Goal: Task Accomplishment & Management: Use online tool/utility

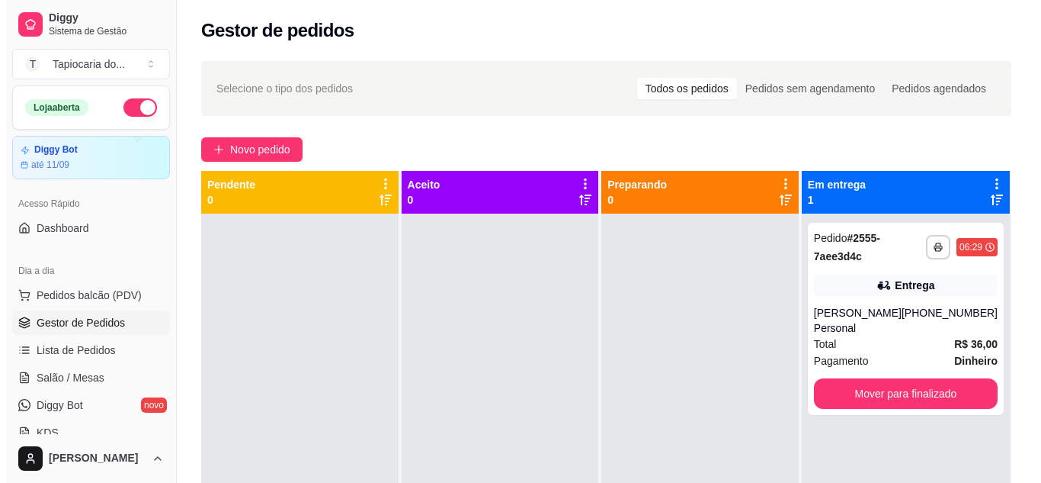
scroll to position [5, 0]
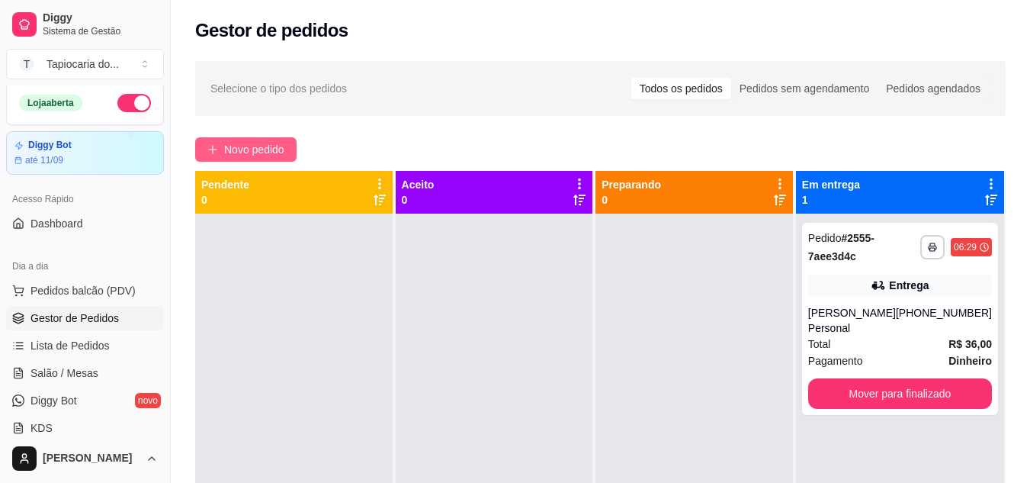
click at [277, 156] on button "Novo pedido" at bounding box center [245, 149] width 101 height 24
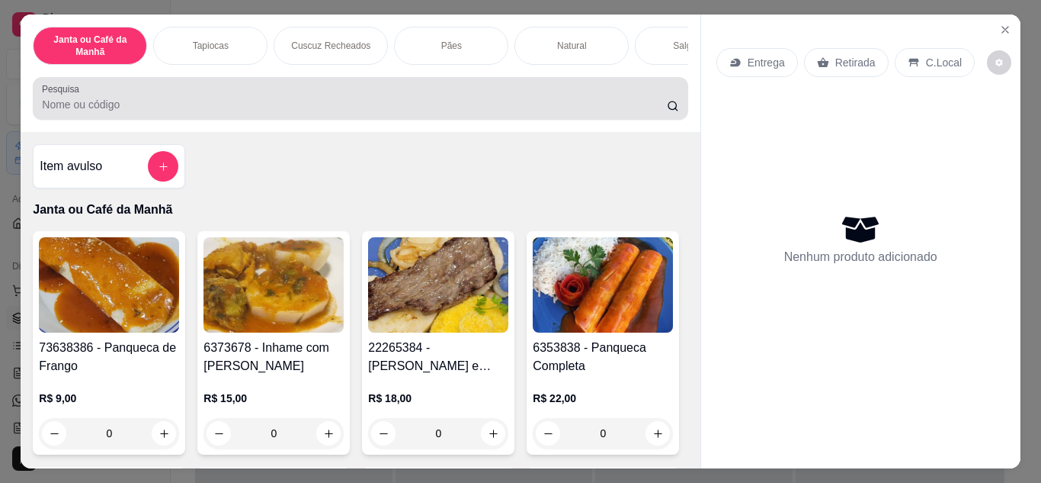
click at [463, 101] on div at bounding box center [360, 98] width 637 height 30
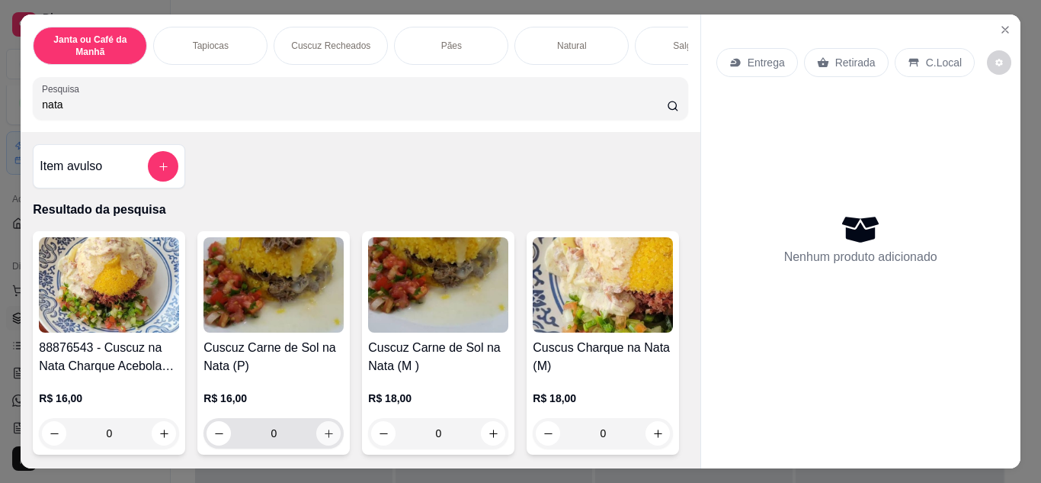
type input "nata"
click at [332, 439] on button "increase-product-quantity" at bounding box center [329, 433] width 24 height 24
type input "1"
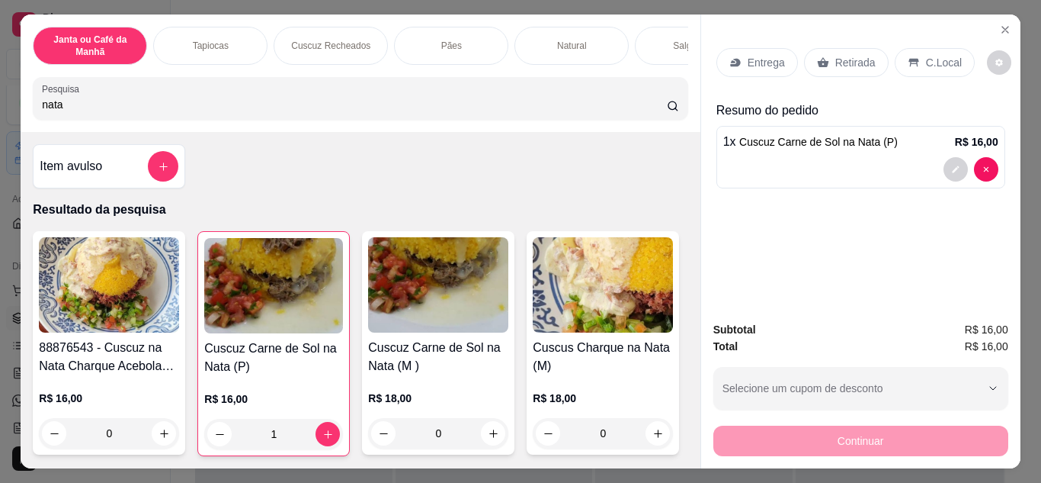
click at [755, 55] on p "Entrega" at bounding box center [766, 62] width 37 height 15
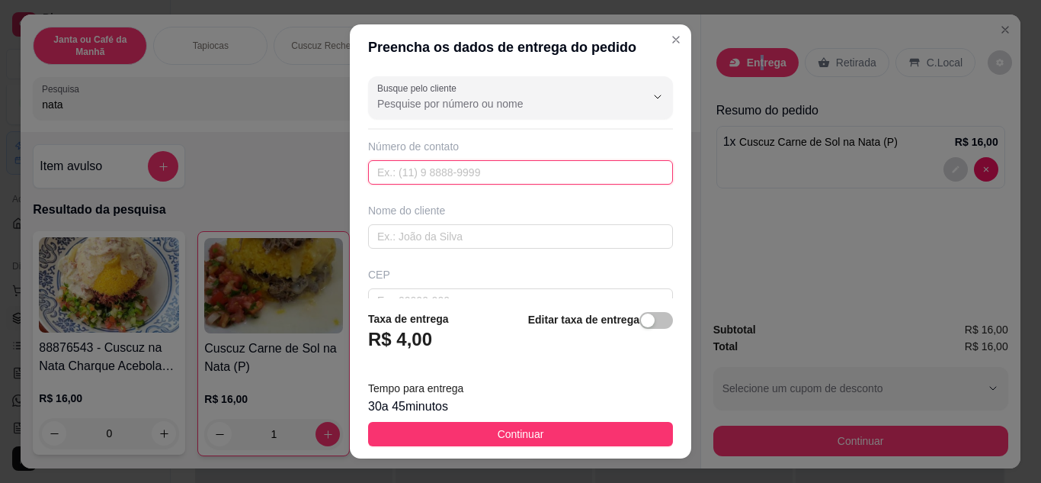
click at [434, 178] on input "text" at bounding box center [520, 172] width 305 height 24
type input "[PHONE_NUMBER]"
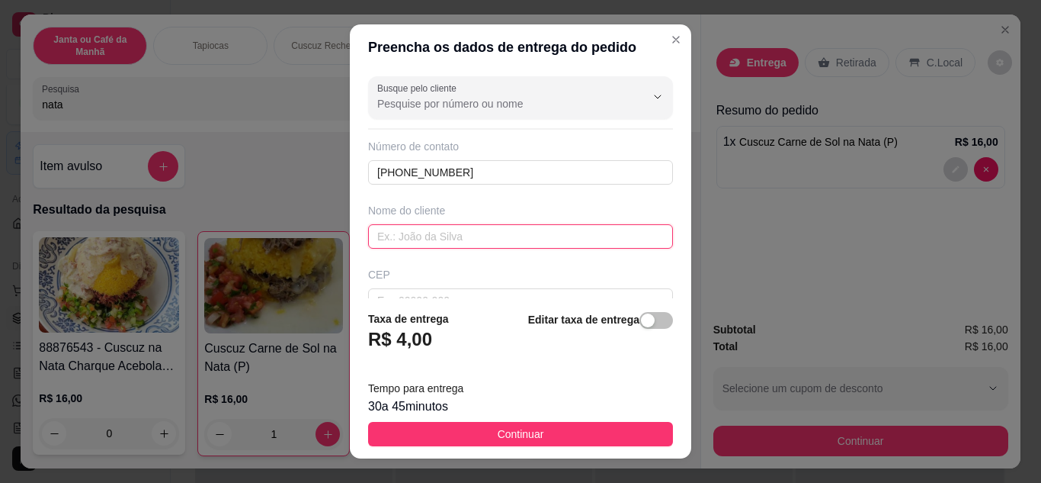
click at [438, 237] on input "text" at bounding box center [520, 236] width 305 height 24
type input "Dr. [PERSON_NAME]"
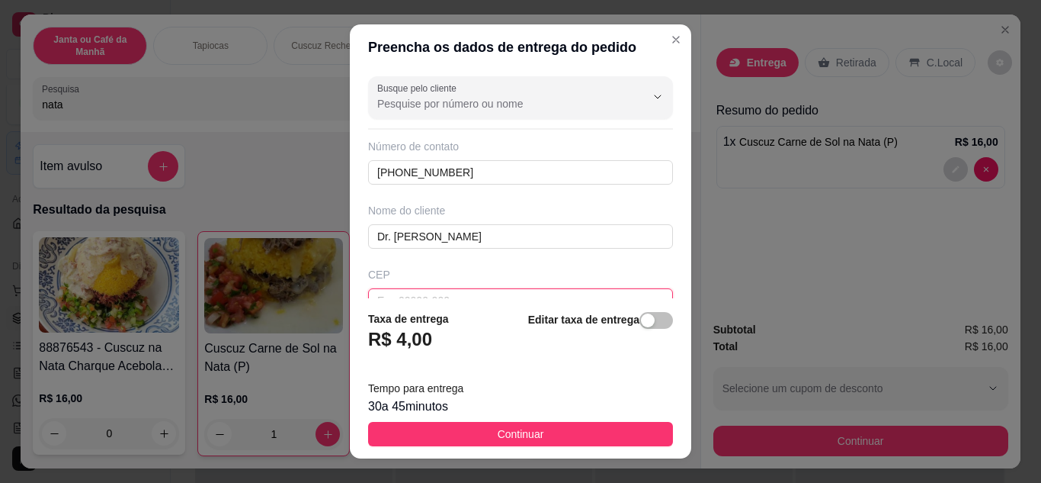
click at [440, 297] on input "text" at bounding box center [520, 300] width 305 height 24
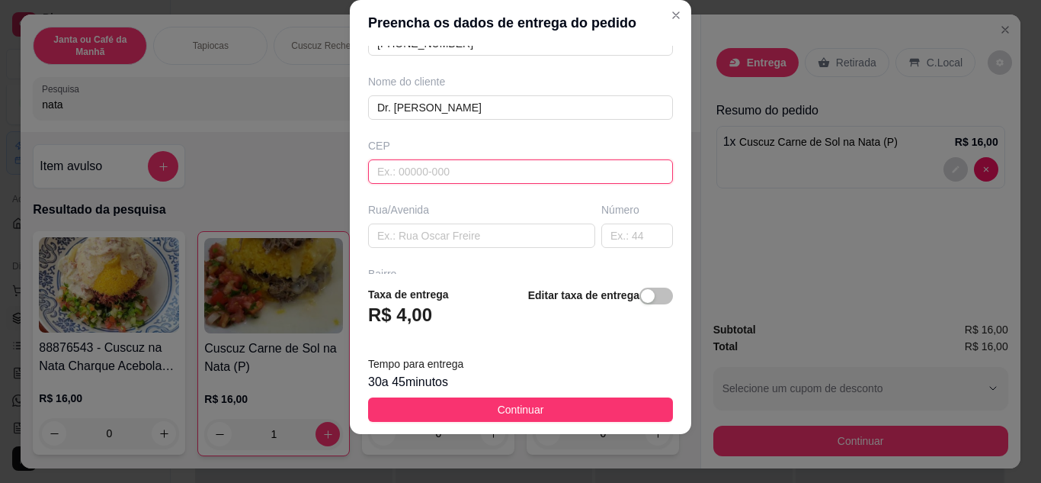
scroll to position [285, 0]
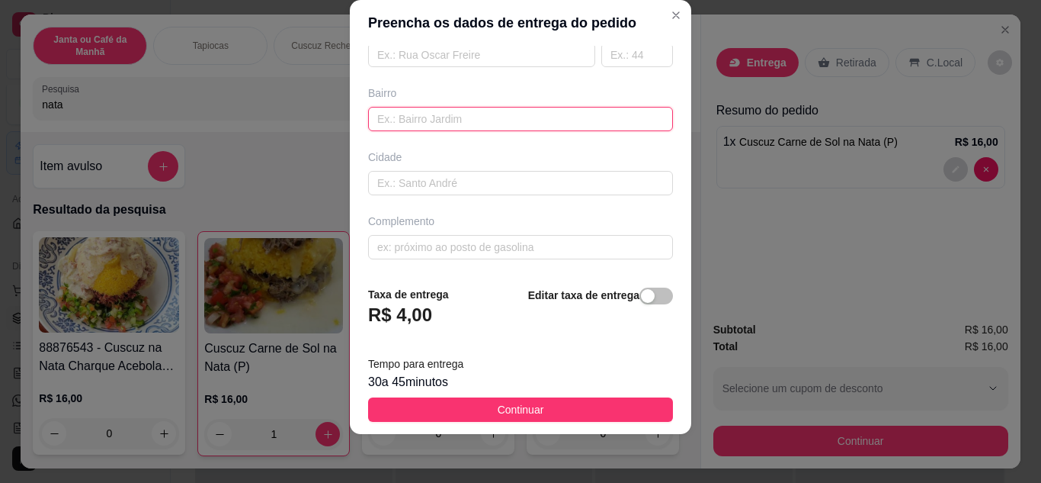
click at [444, 110] on input "text" at bounding box center [520, 119] width 305 height 24
type input "[PERSON_NAME]"
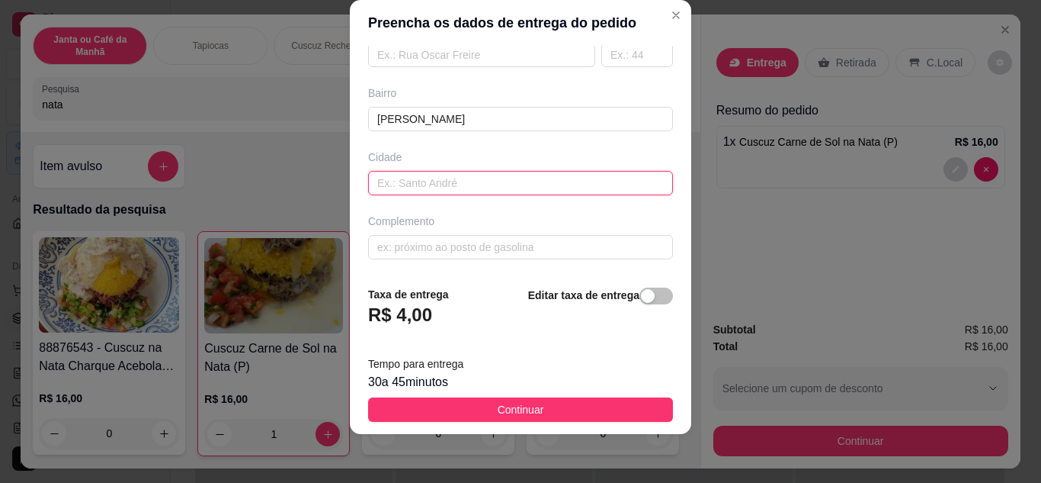
click at [470, 193] on input "text" at bounding box center [520, 183] width 305 height 24
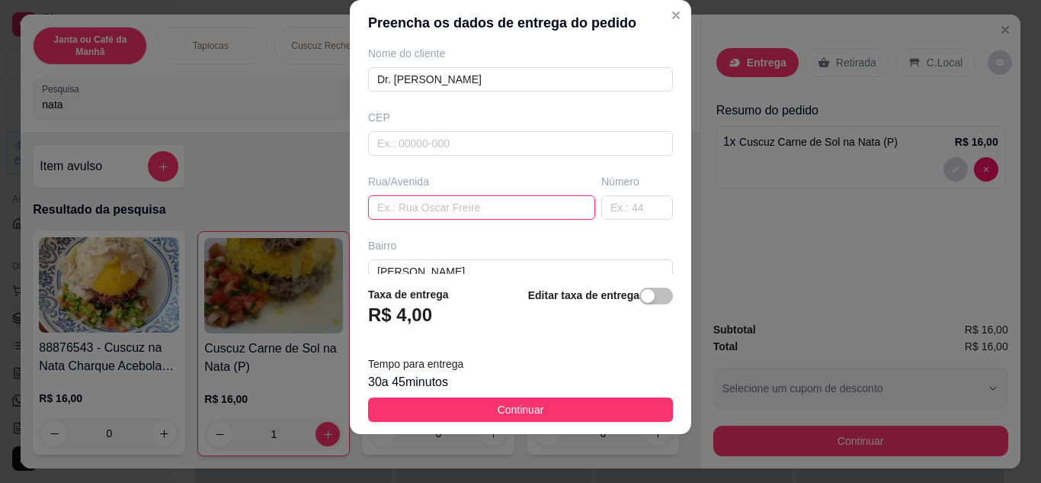
click at [450, 201] on input "text" at bounding box center [481, 207] width 227 height 24
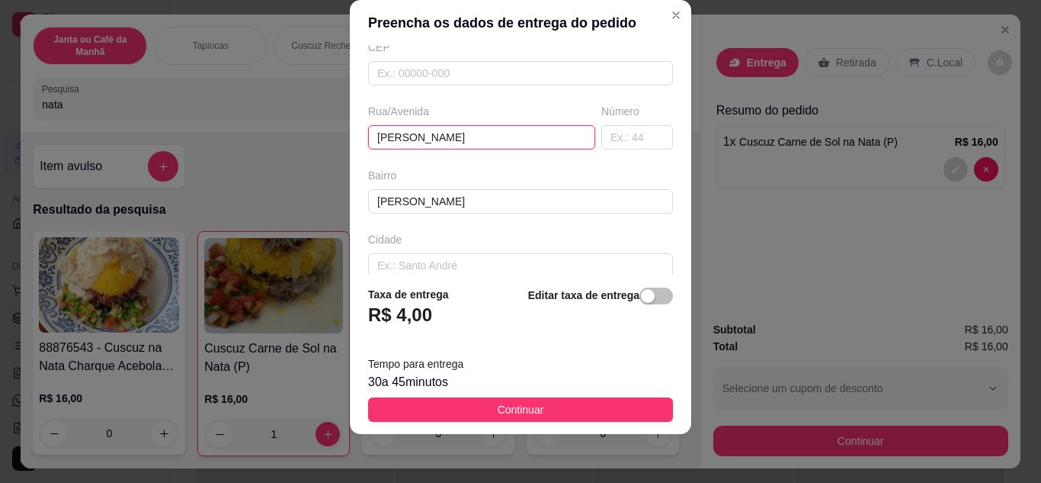
scroll to position [285, 0]
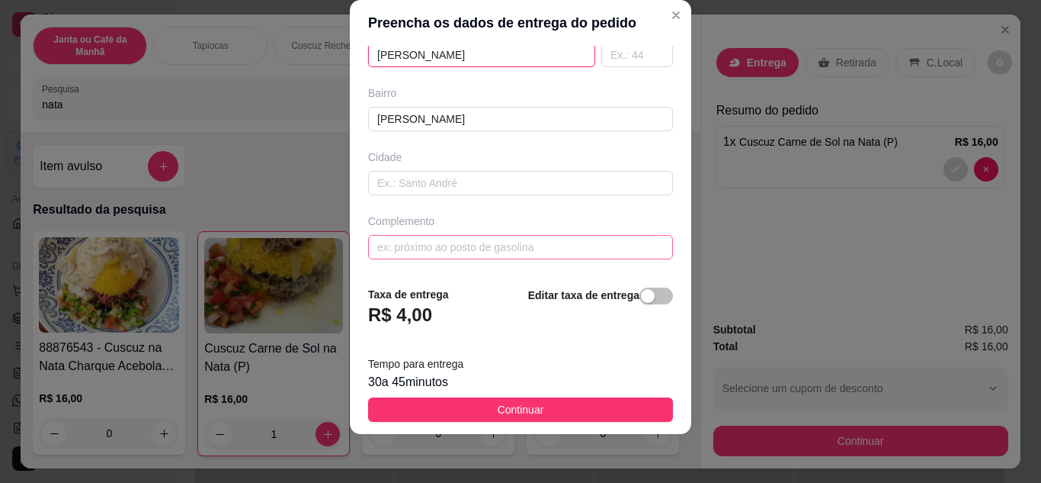
type input "[PERSON_NAME]"
click at [397, 255] on input "text" at bounding box center [520, 247] width 305 height 24
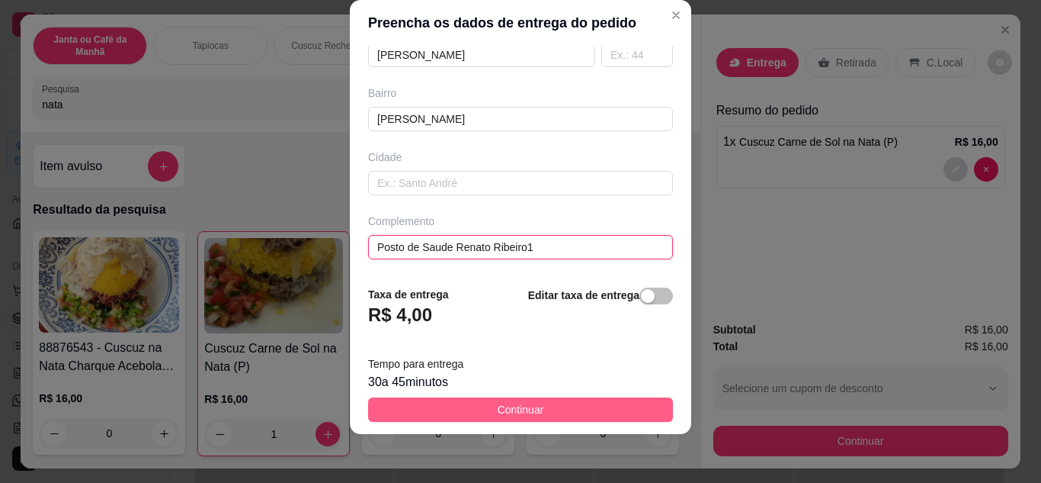
type input "Posto de Saude Renato Ribeiro1"
click at [484, 409] on button "Continuar" at bounding box center [520, 409] width 305 height 24
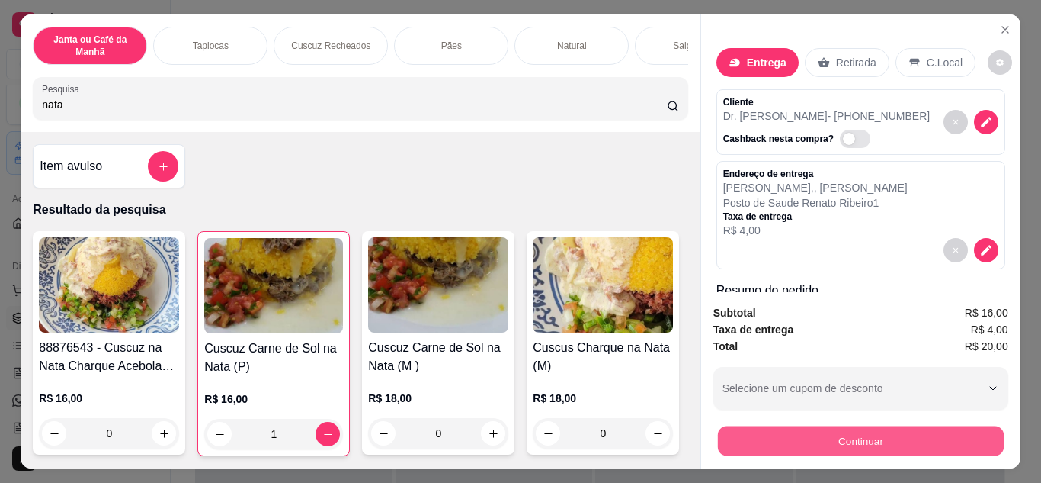
click at [824, 444] on button "Continuar" at bounding box center [860, 441] width 286 height 30
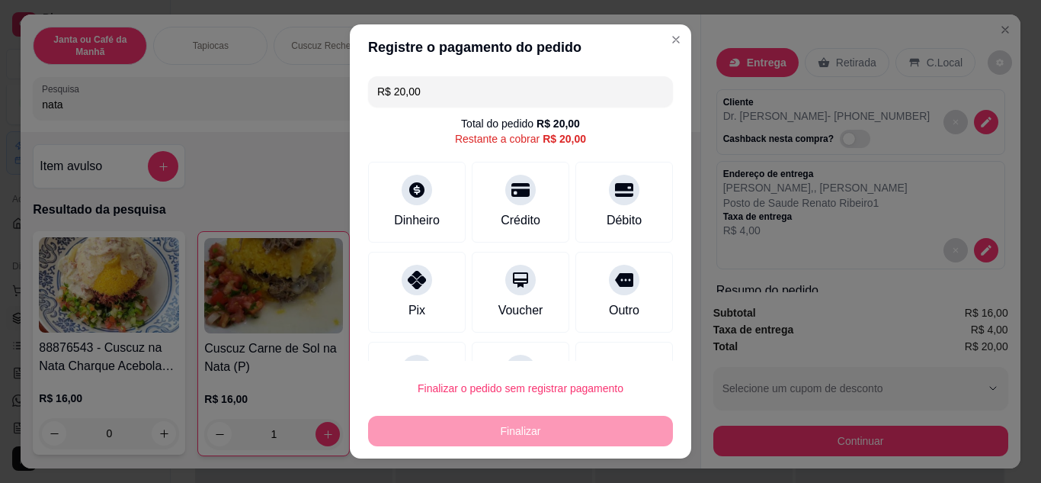
click at [506, 419] on div "Finalizar" at bounding box center [520, 430] width 305 height 30
drag, startPoint x: 491, startPoint y: 456, endPoint x: 487, endPoint y: 447, distance: 9.2
click at [489, 455] on footer "Finalizar o pedido sem registrar pagamento Finalizar" at bounding box center [521, 410] width 342 height 98
click at [483, 438] on div "Finalizar" at bounding box center [520, 430] width 305 height 30
click at [483, 437] on div "Finalizar" at bounding box center [520, 430] width 305 height 30
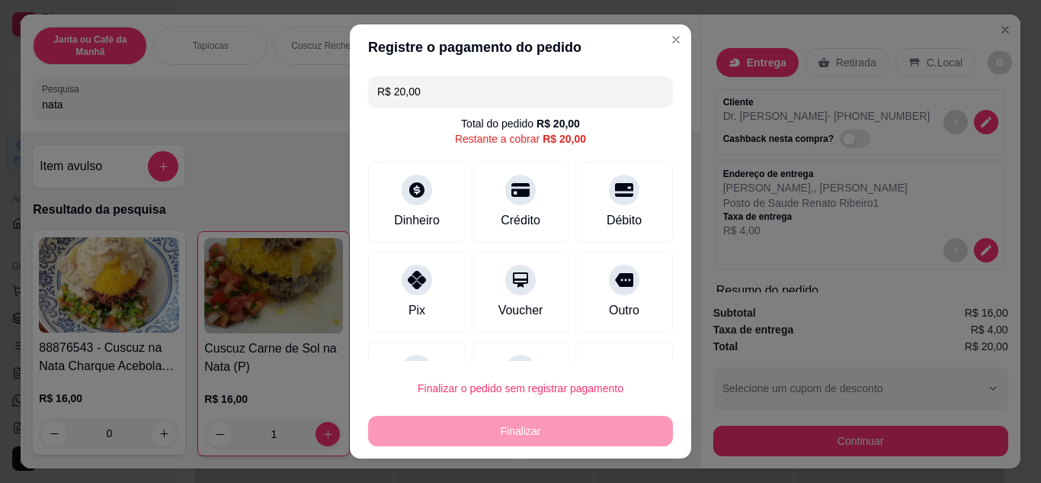
click at [593, 429] on div "Finalizar" at bounding box center [520, 430] width 305 height 30
click at [578, 434] on div "Finalizar" at bounding box center [520, 430] width 305 height 30
drag, startPoint x: 418, startPoint y: 308, endPoint x: 531, endPoint y: 411, distance: 152.1
click at [419, 308] on div "Pix" at bounding box center [417, 292] width 98 height 81
type input "R$ 0,00"
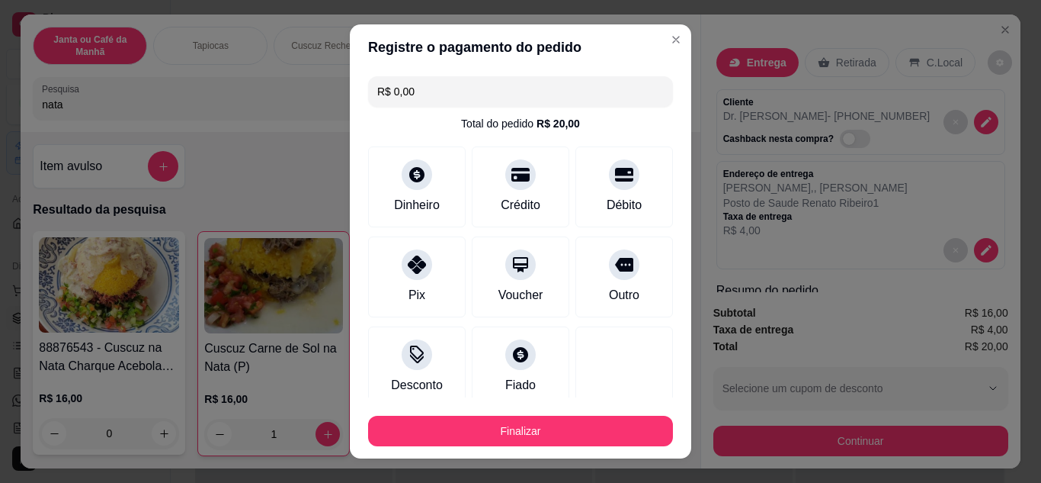
click at [522, 415] on div "Finalizar" at bounding box center [520, 427] width 305 height 37
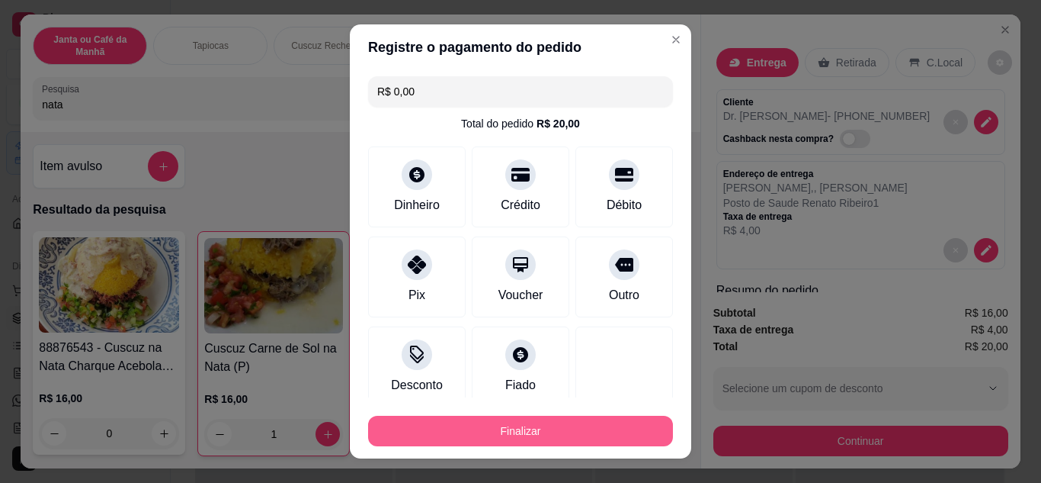
click at [521, 422] on button "Finalizar" at bounding box center [520, 430] width 305 height 30
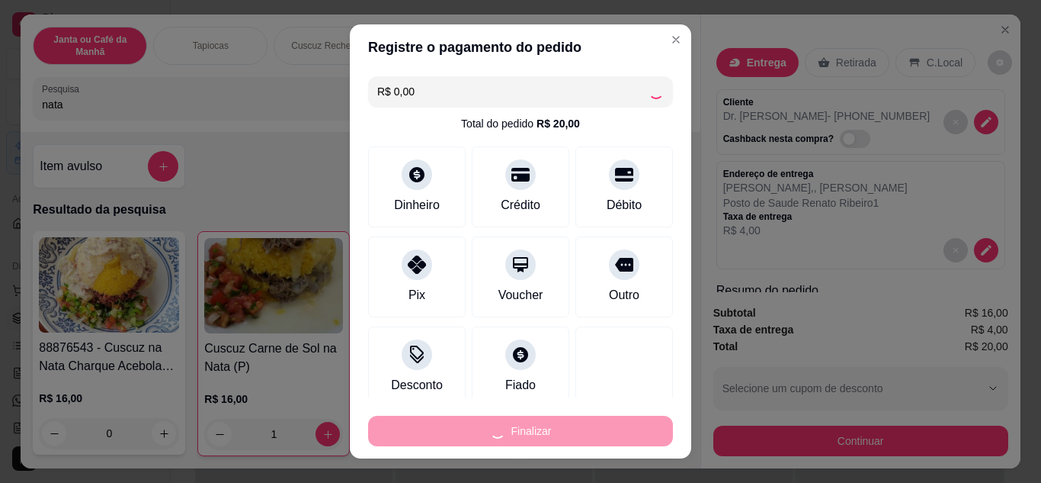
type input "0"
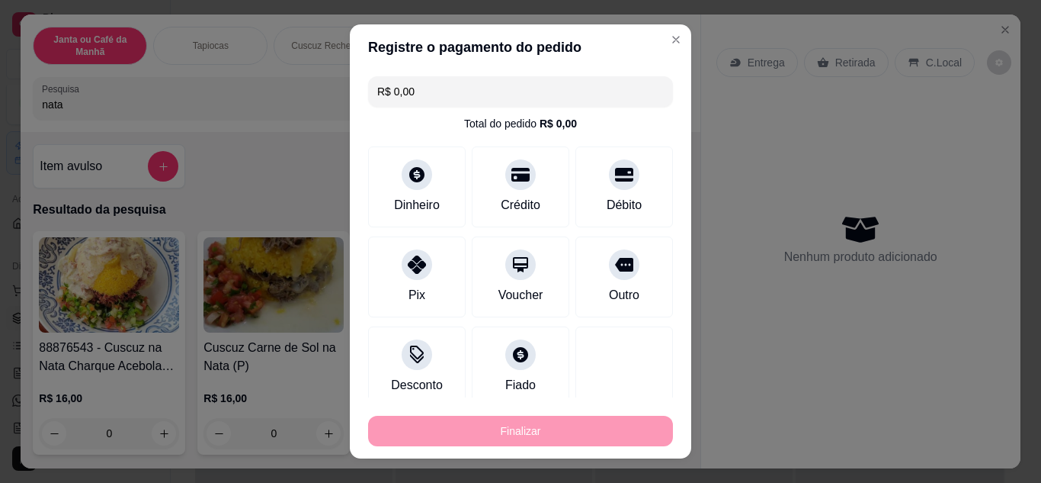
type input "-R$ 20,00"
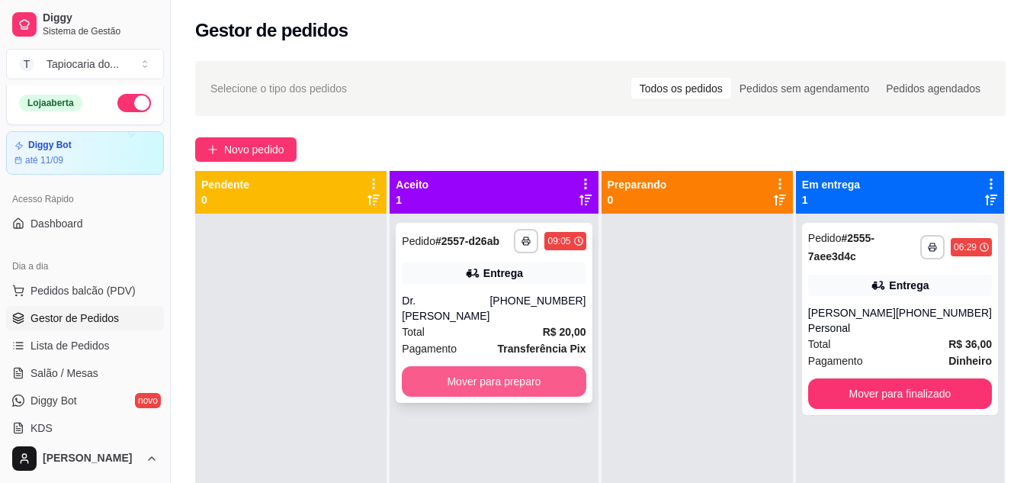
click at [479, 366] on button "Mover para preparo" at bounding box center [494, 381] width 184 height 30
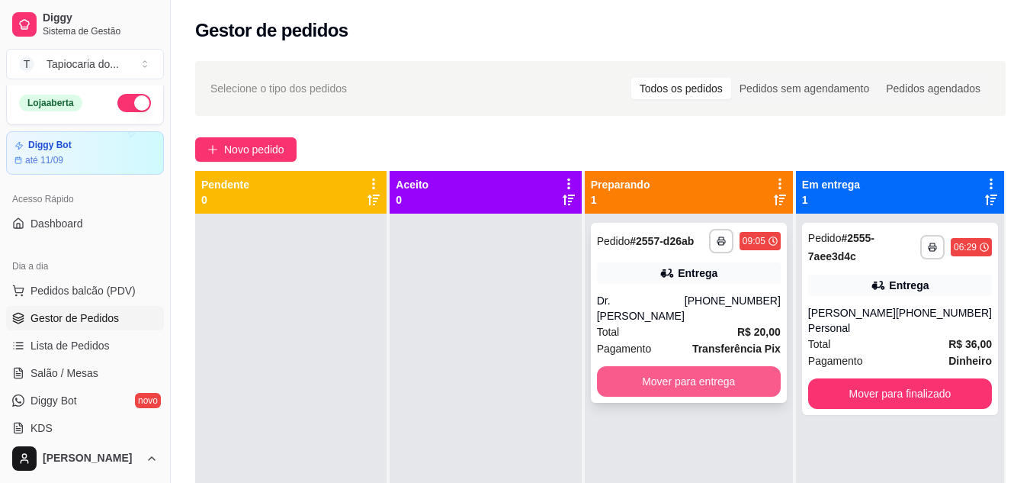
click at [662, 366] on button "Mover para entrega" at bounding box center [689, 381] width 184 height 30
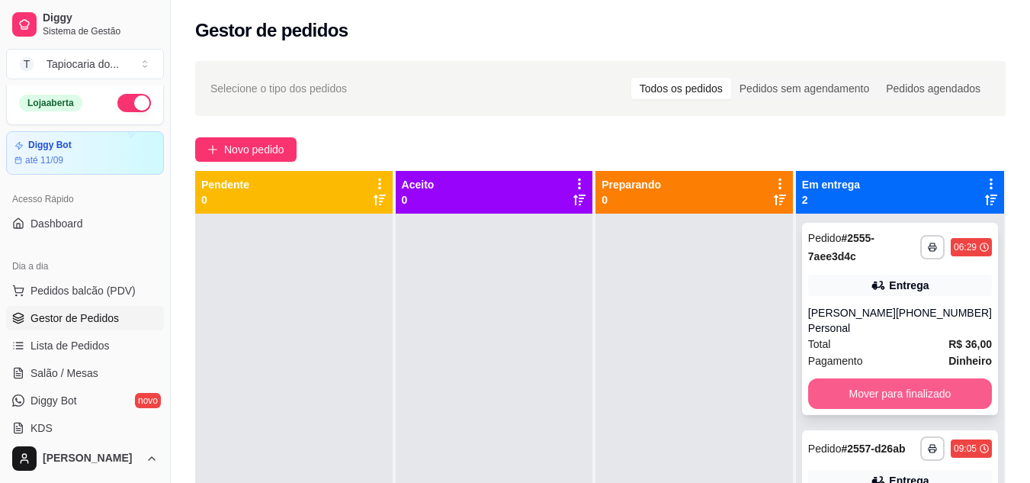
click at [948, 378] on button "Mover para finalizado" at bounding box center [900, 393] width 184 height 30
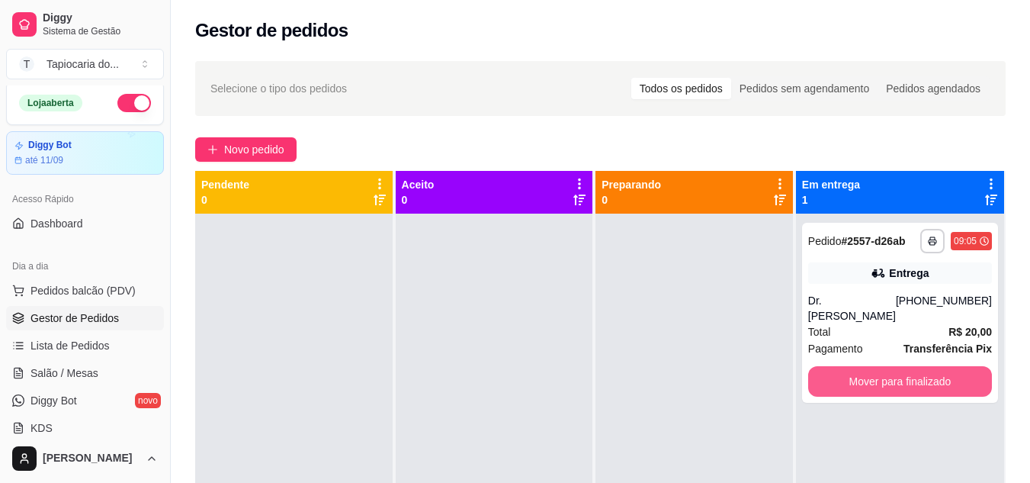
click at [948, 375] on button "Mover para finalizado" at bounding box center [900, 381] width 184 height 30
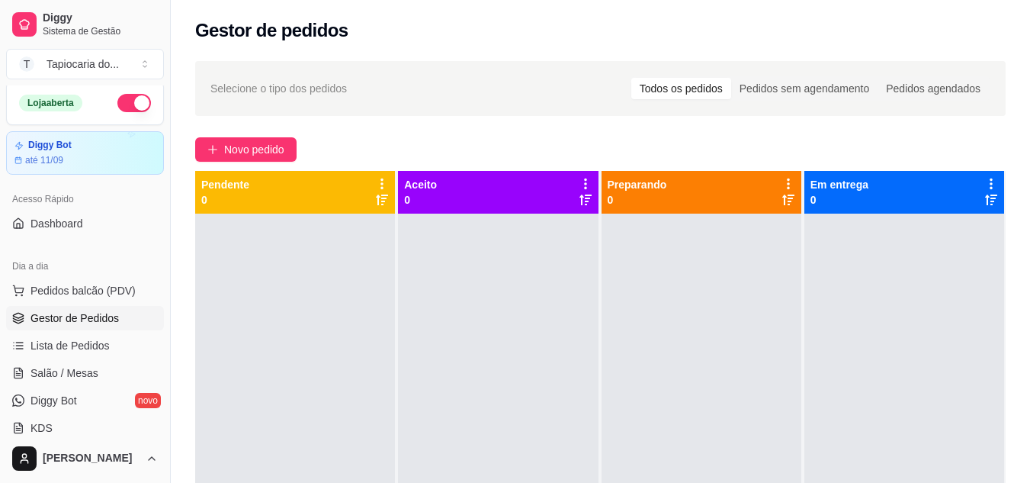
click at [89, 315] on span "Gestor de Pedidos" at bounding box center [74, 317] width 88 height 15
click at [67, 286] on span "Pedidos balcão (PDV)" at bounding box center [82, 290] width 105 height 15
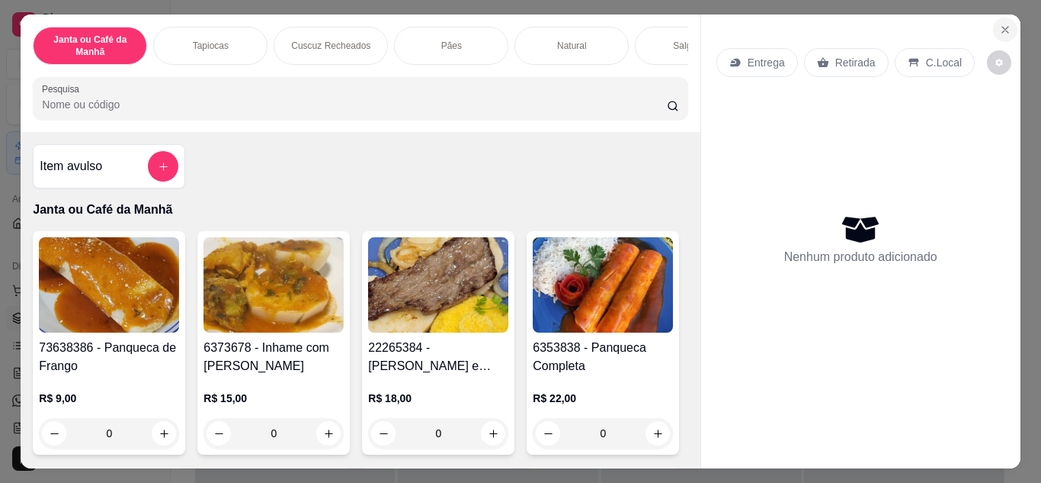
click at [1002, 27] on icon "Close" at bounding box center [1005, 30] width 6 height 6
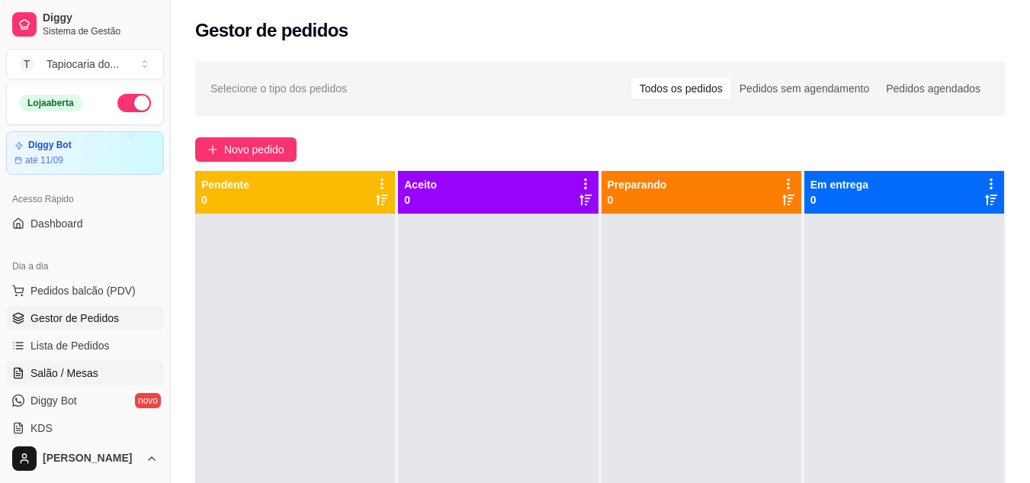
click at [60, 376] on span "Salão / Mesas" at bounding box center [64, 372] width 68 height 15
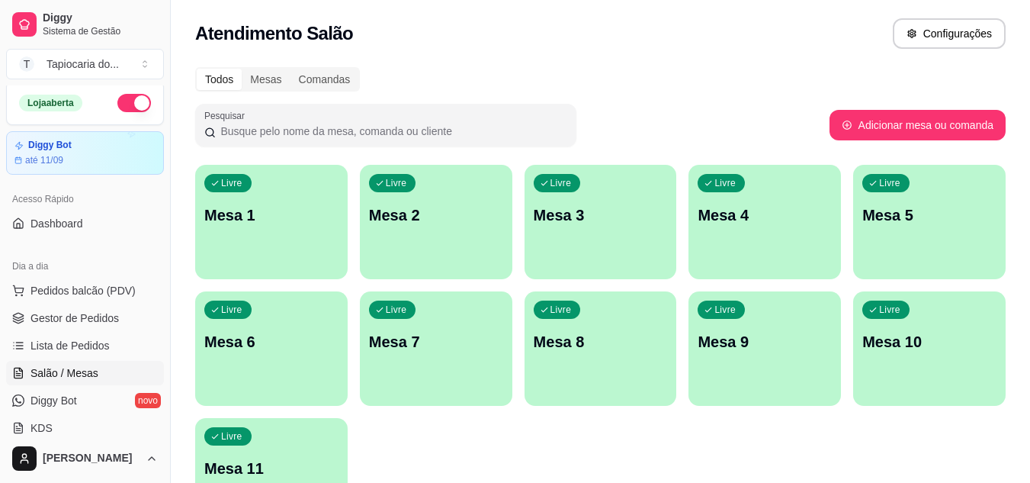
click at [215, 180] on icon "button" at bounding box center [214, 182] width 9 height 9
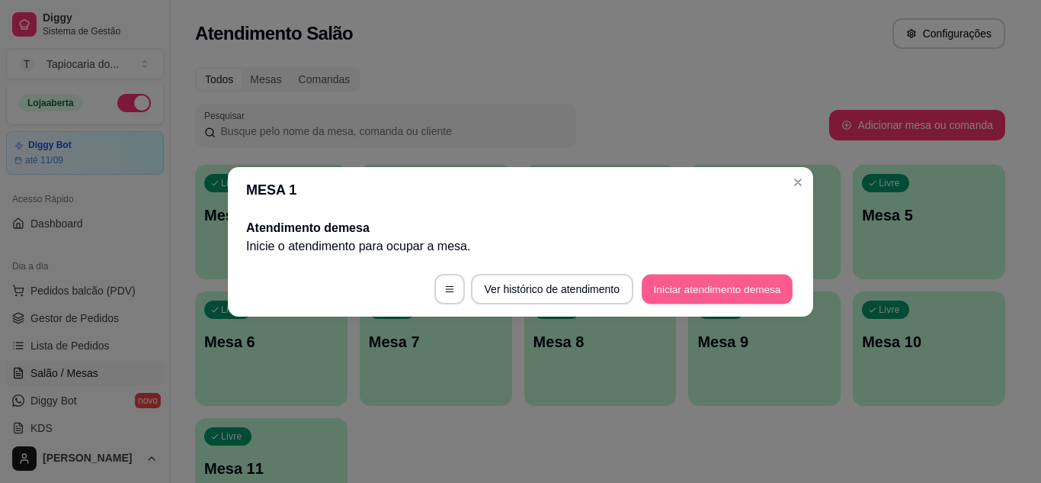
click at [752, 293] on button "Iniciar atendimento de mesa" at bounding box center [717, 289] width 151 height 30
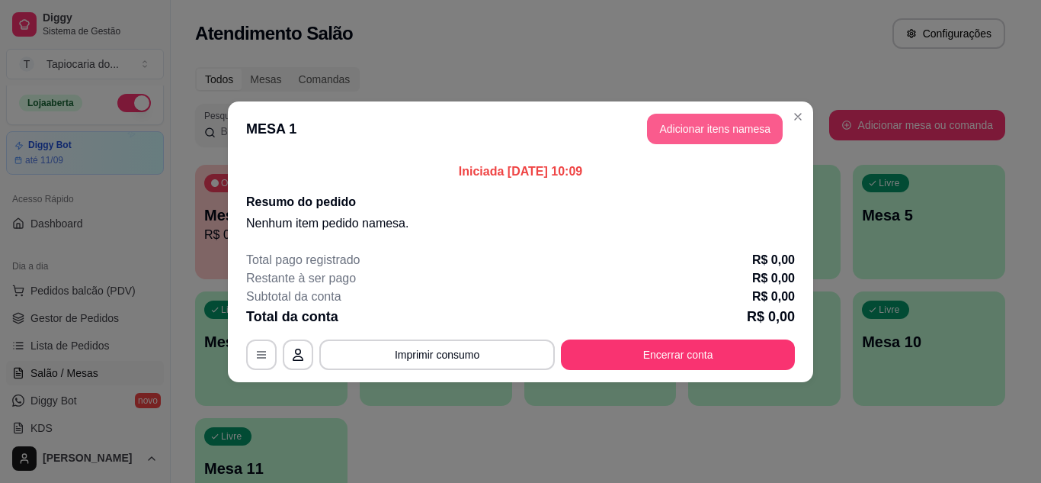
click at [704, 128] on button "Adicionar itens na mesa" at bounding box center [715, 129] width 136 height 30
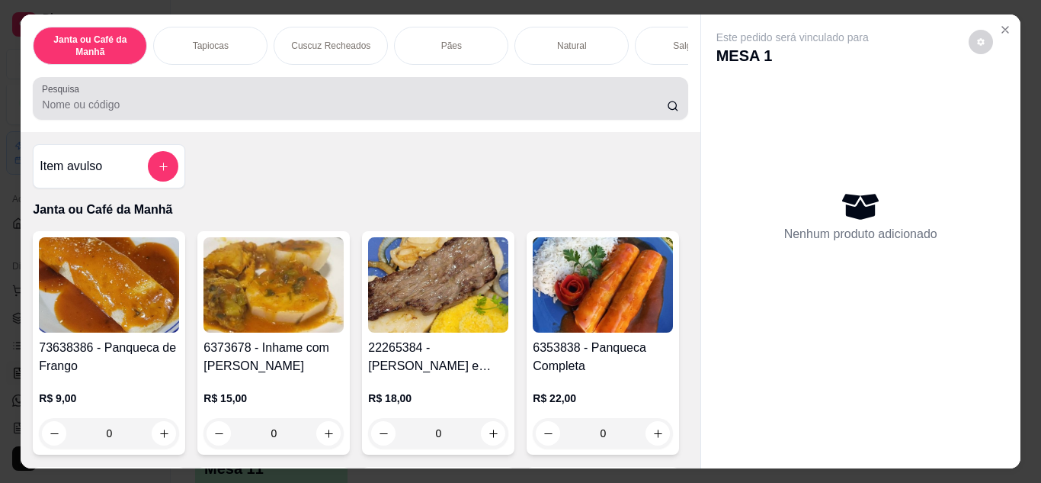
click at [214, 99] on div at bounding box center [360, 98] width 637 height 30
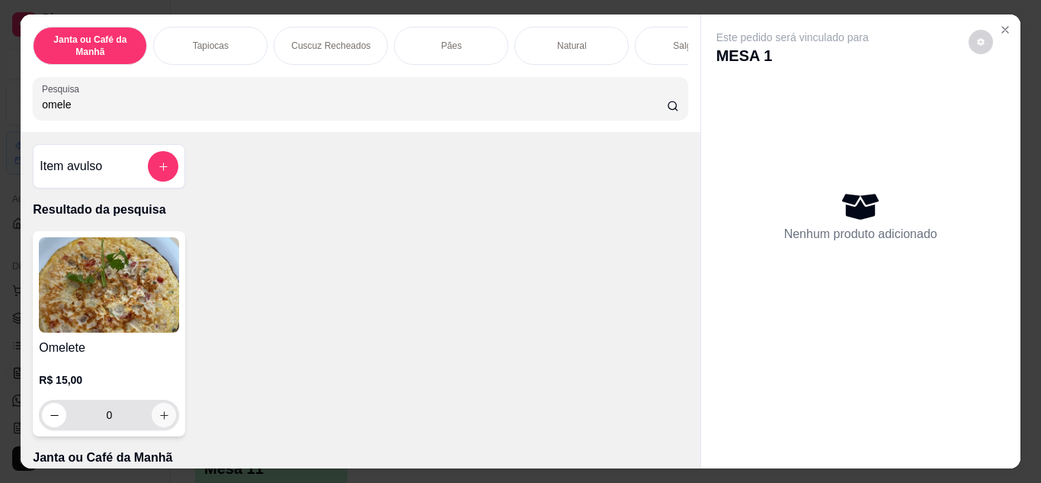
type input "omele"
click at [159, 417] on icon "increase-product-quantity" at bounding box center [164, 414] width 11 height 11
type input "1"
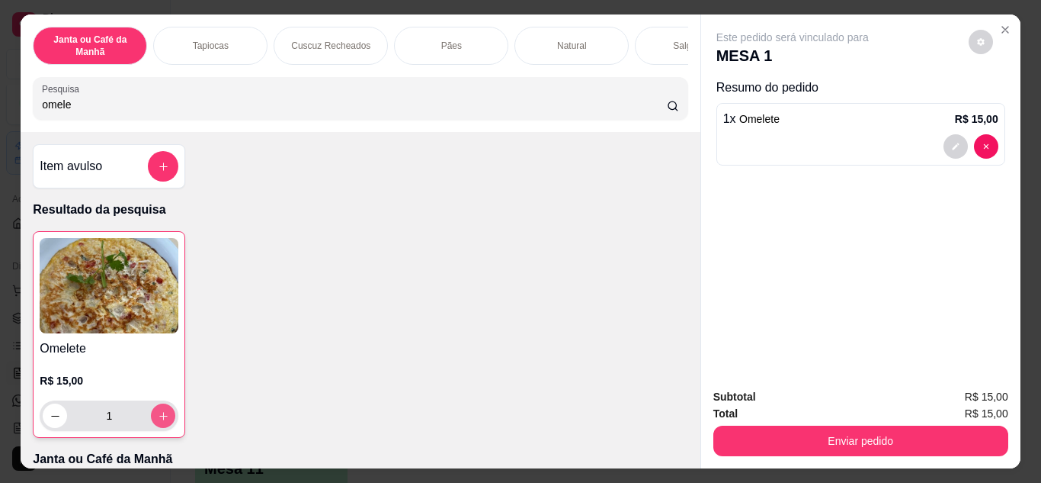
click at [158, 417] on icon "increase-product-quantity" at bounding box center [163, 415] width 11 height 11
type input "2"
drag, startPoint x: 361, startPoint y: 91, endPoint x: 0, endPoint y: 102, distance: 360.7
click at [0, 102] on div "Janta ou Café da Manhã Tapiocas Cuscuz Recheados Pães Natural Salgados Tapiocas…" at bounding box center [520, 241] width 1041 height 483
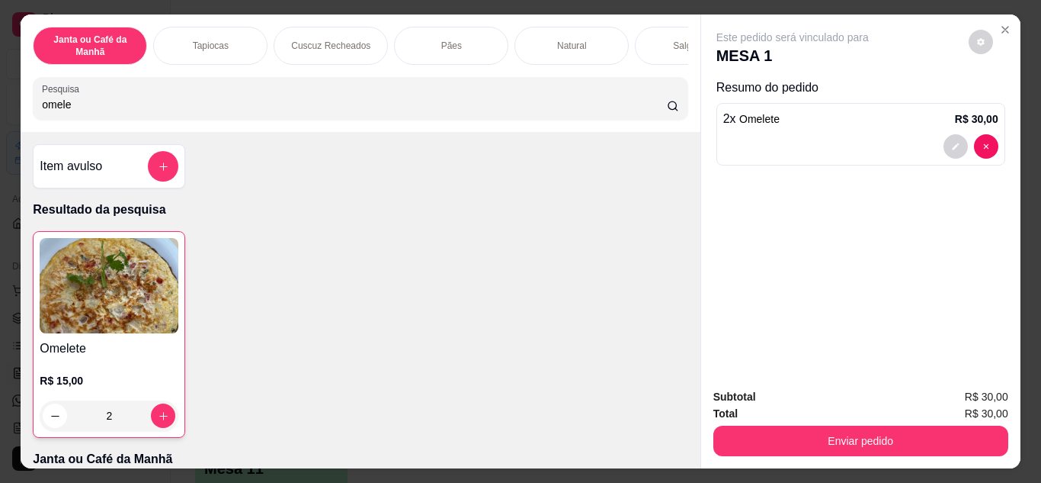
drag, startPoint x: 85, startPoint y: 111, endPoint x: 0, endPoint y: 112, distance: 85.4
click at [0, 130] on div "Janta ou Café da Manhã Tapiocas Cuscuz Recheados Pães Natural Salgados Tapiocas…" at bounding box center [520, 241] width 1041 height 483
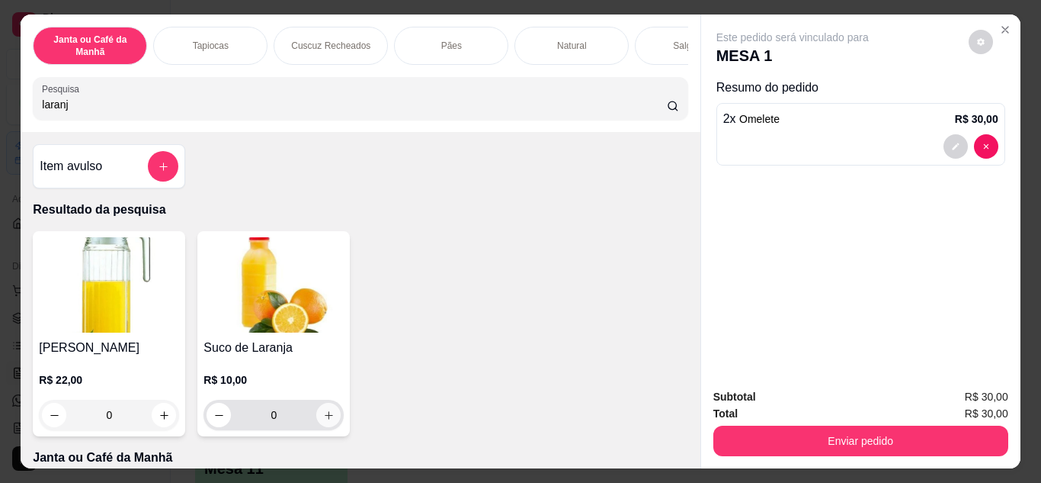
type input "laranj"
click at [326, 412] on button "increase-product-quantity" at bounding box center [329, 414] width 24 height 24
type input "1"
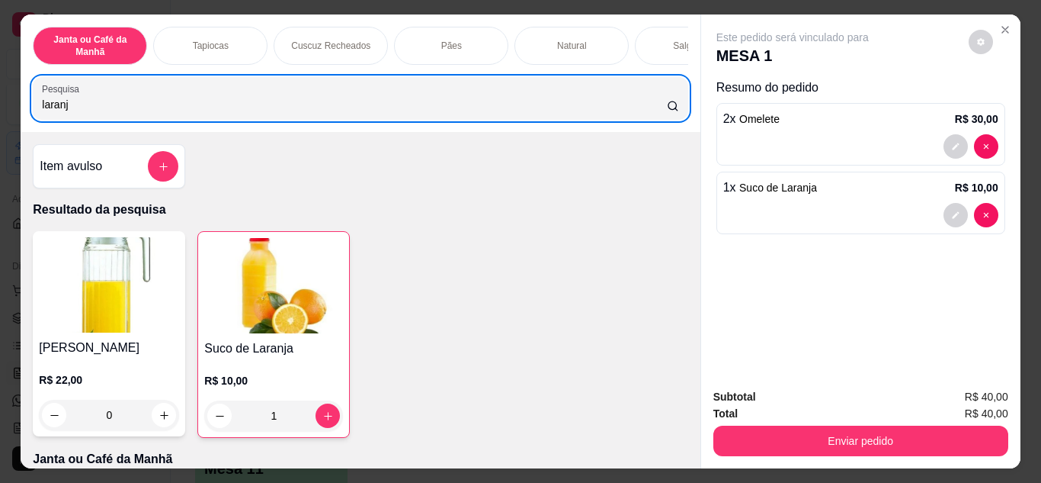
drag, startPoint x: 220, startPoint y: 101, endPoint x: 11, endPoint y: 127, distance: 210.5
click at [21, 129] on div "Janta ou Café da Manhã Tapiocas Cuscuz Recheados Pães Natural Salgados Tapiocas…" at bounding box center [360, 72] width 679 height 117
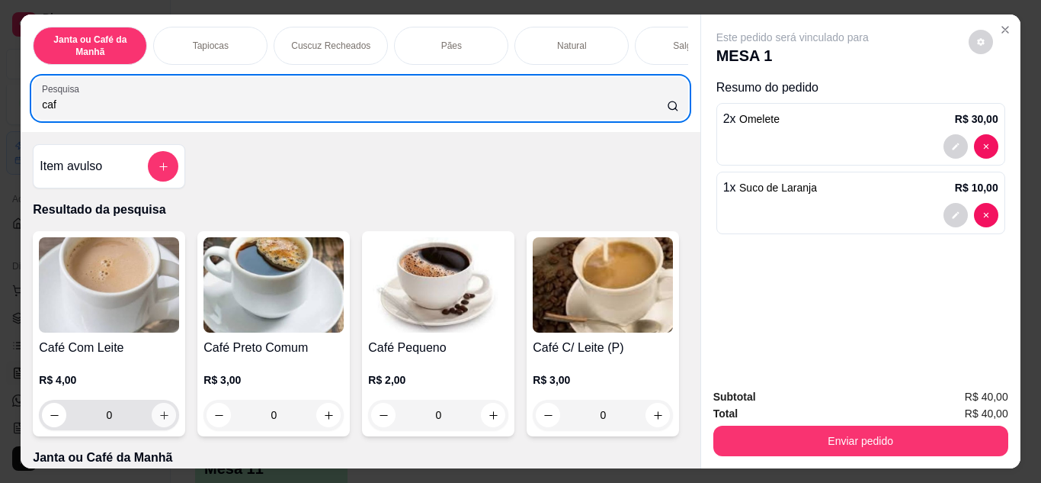
type input "caf"
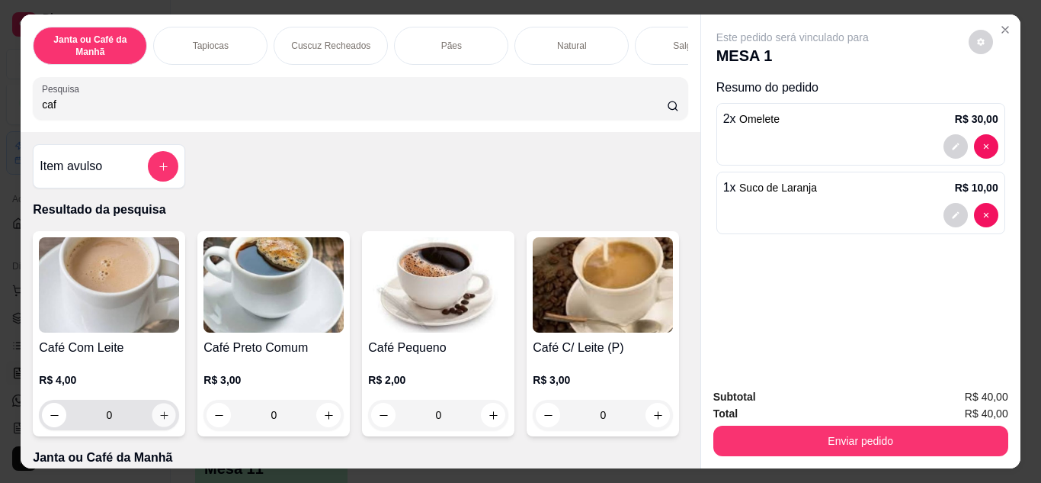
click at [159, 419] on icon "increase-product-quantity" at bounding box center [164, 414] width 11 height 11
type input "1"
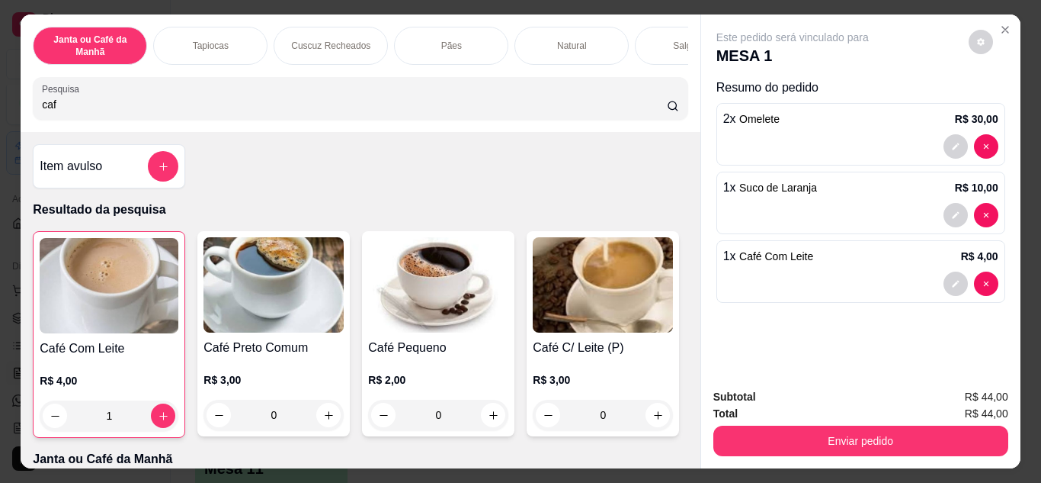
drag, startPoint x: 165, startPoint y: 112, endPoint x: 0, endPoint y: 112, distance: 165.4
click at [0, 112] on div "Janta ou Café da Manhã Tapiocas Cuscuz Recheados Pães Natural Salgados Tapiocas…" at bounding box center [520, 241] width 1041 height 483
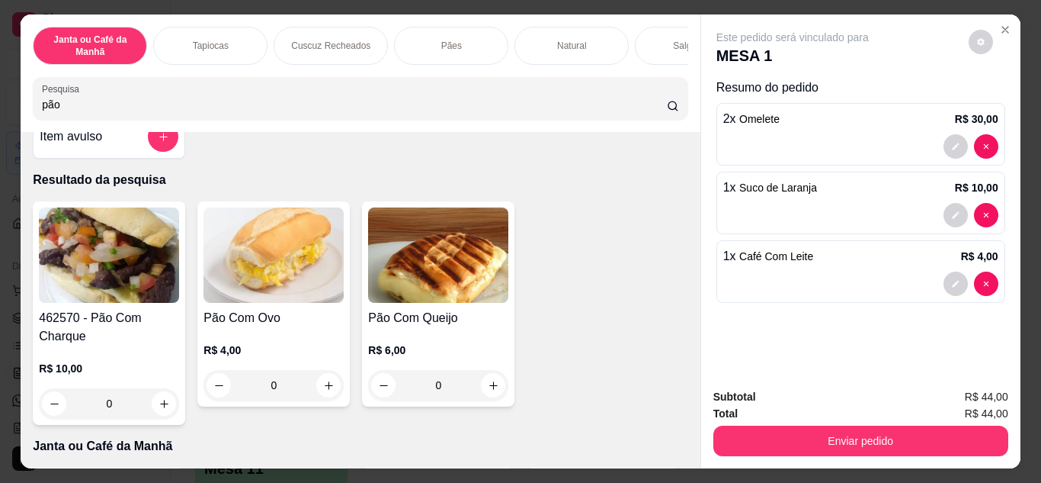
scroll to position [76, 0]
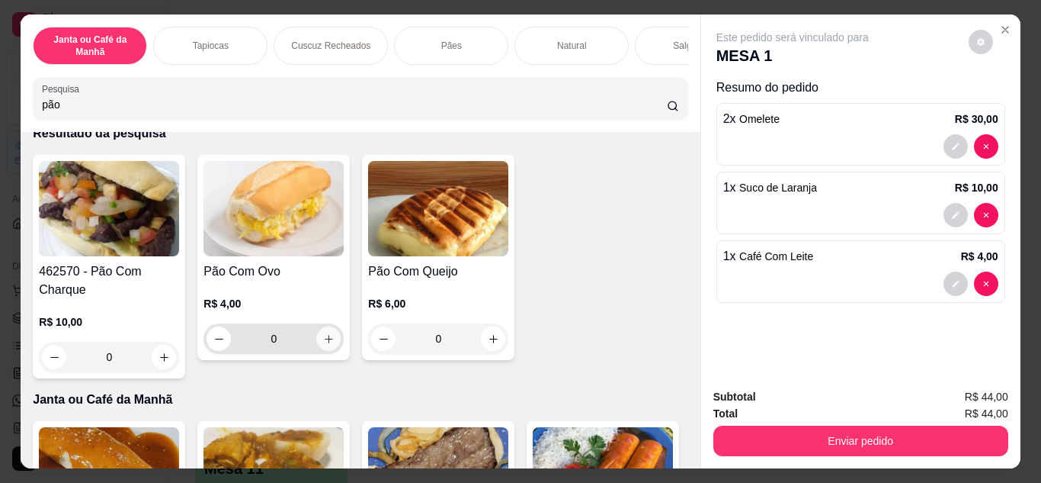
type input "pão"
click at [323, 345] on icon "increase-product-quantity" at bounding box center [328, 338] width 11 height 11
type input "1"
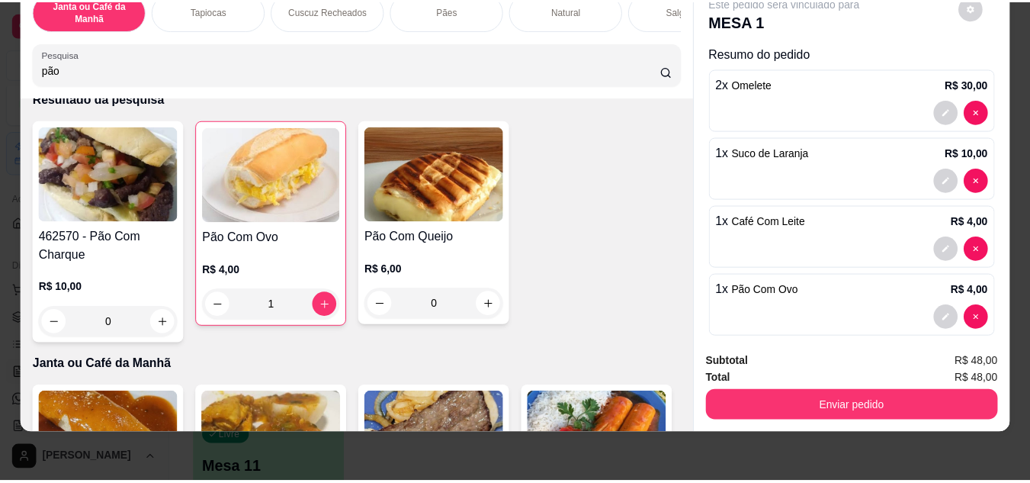
scroll to position [17, 0]
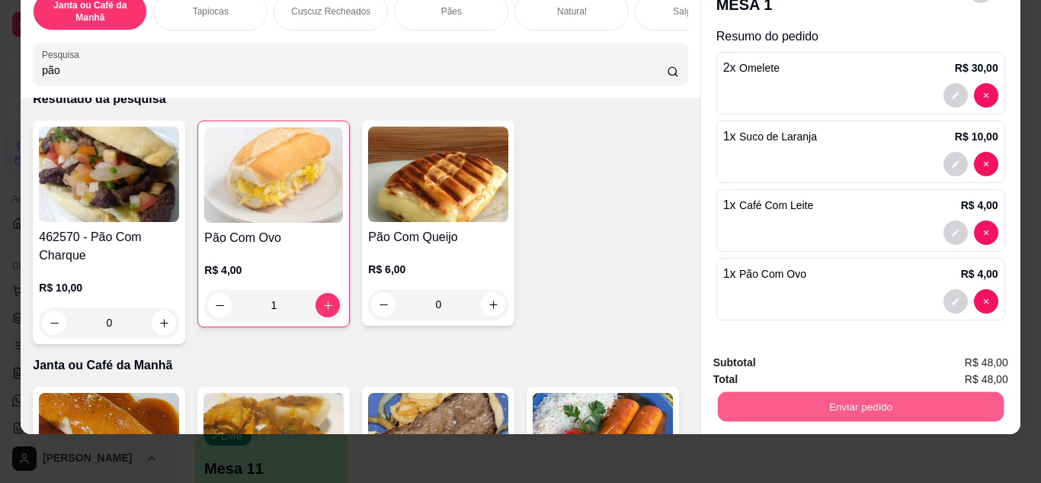
click at [886, 397] on button "Enviar pedido" at bounding box center [860, 407] width 286 height 30
click at [826, 358] on button "Não registrar e enviar pedido" at bounding box center [810, 357] width 159 height 29
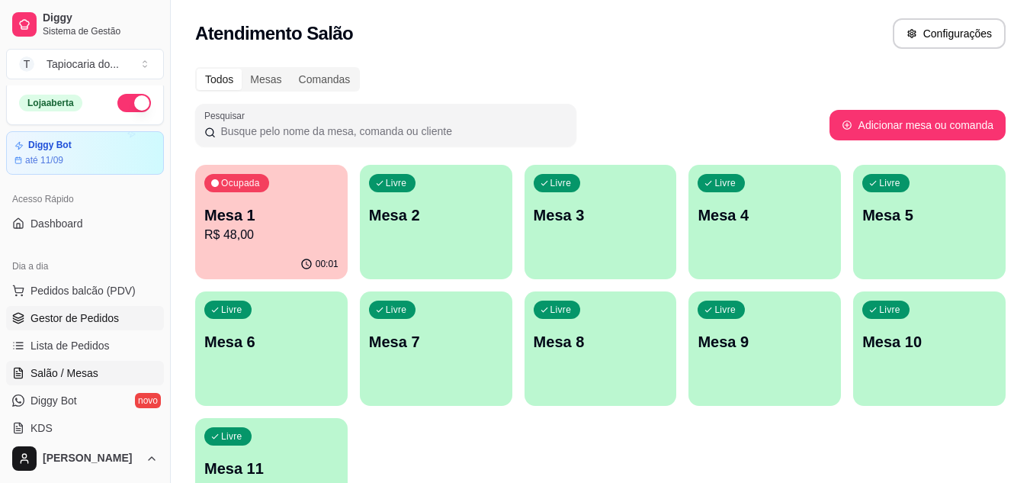
click at [72, 317] on span "Gestor de Pedidos" at bounding box center [74, 317] width 88 height 15
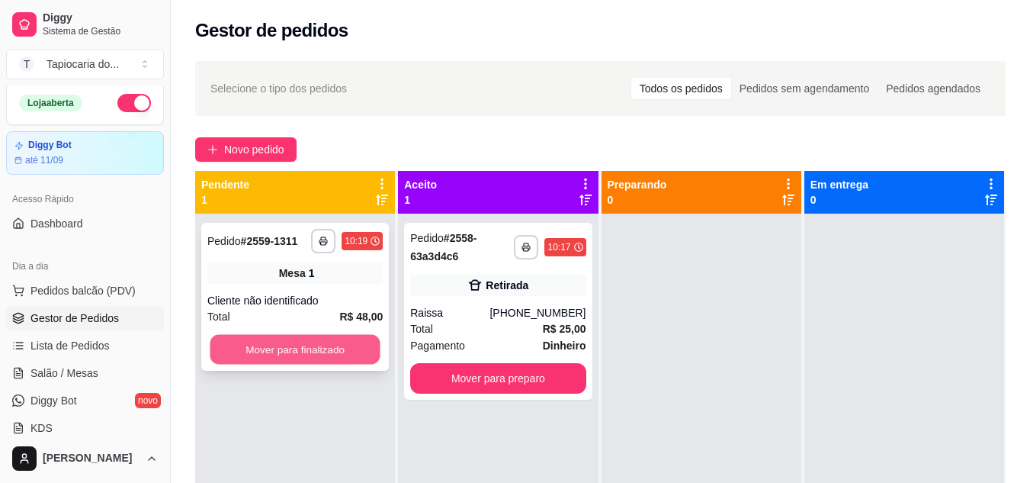
click at [319, 345] on button "Mover para finalizado" at bounding box center [295, 350] width 170 height 30
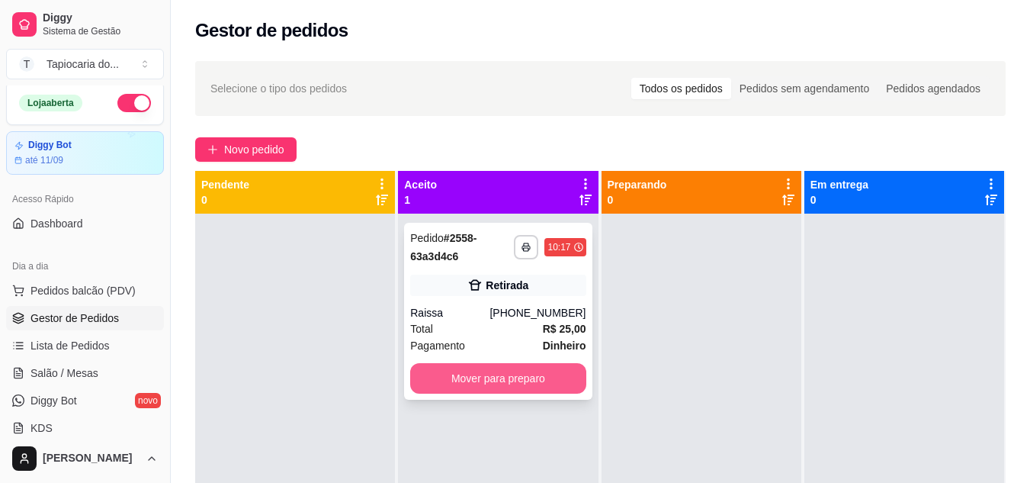
click at [519, 382] on button "Mover para preparo" at bounding box center [497, 378] width 175 height 30
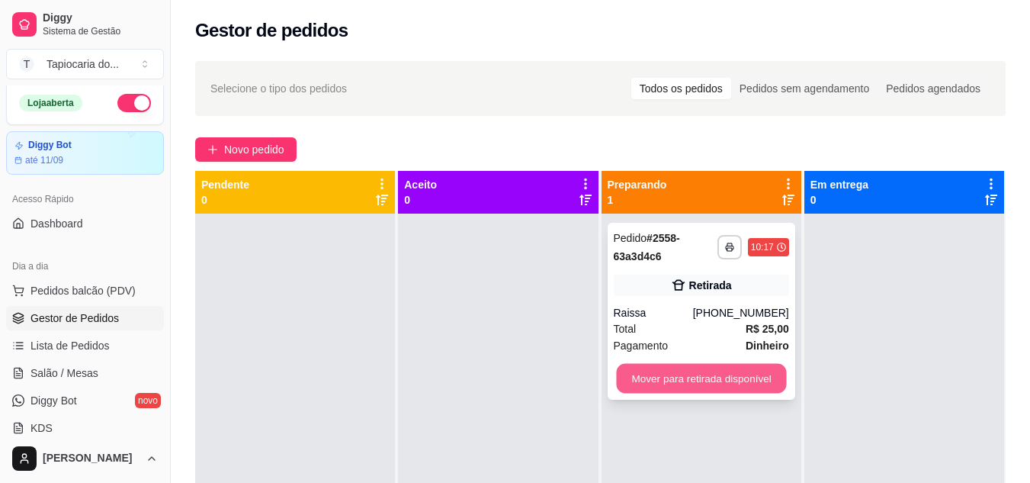
click at [771, 386] on button "Mover para retirada disponível" at bounding box center [701, 379] width 170 height 30
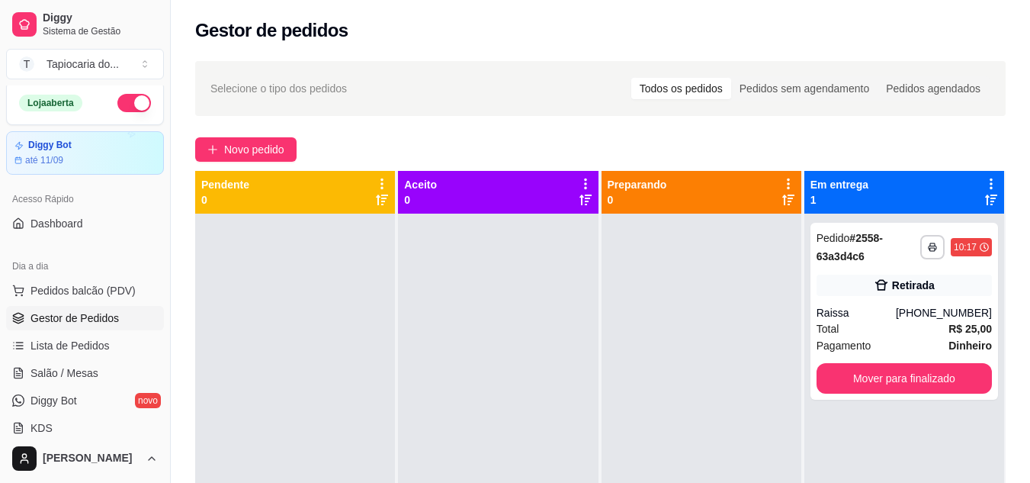
click at [572, 18] on div "Gestor de pedidos" at bounding box center [600, 30] width 810 height 24
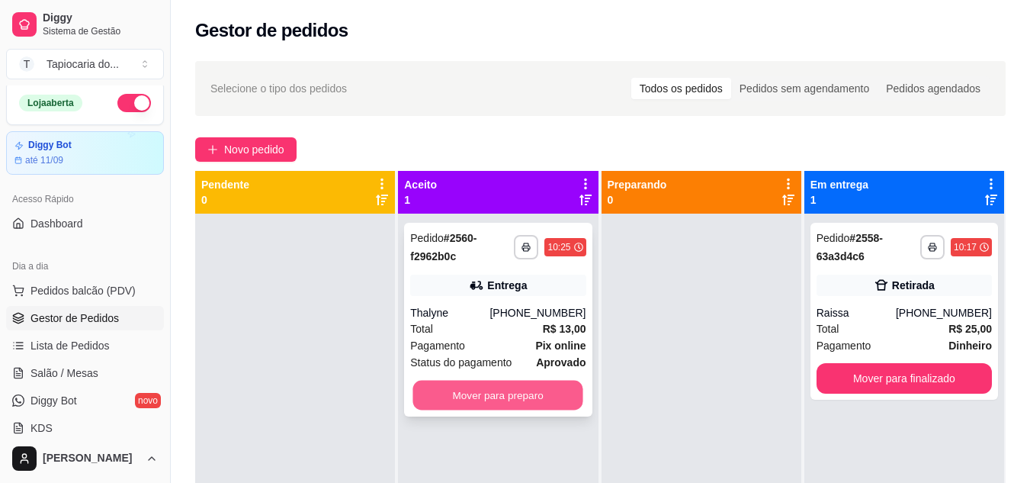
click at [527, 406] on button "Mover para preparo" at bounding box center [498, 395] width 170 height 30
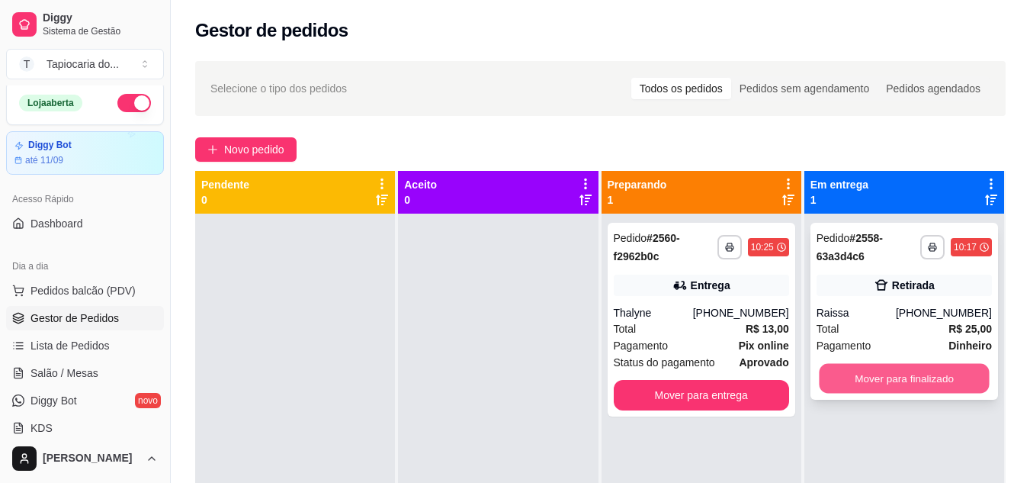
click at [906, 370] on button "Mover para finalizado" at bounding box center [904, 379] width 170 height 30
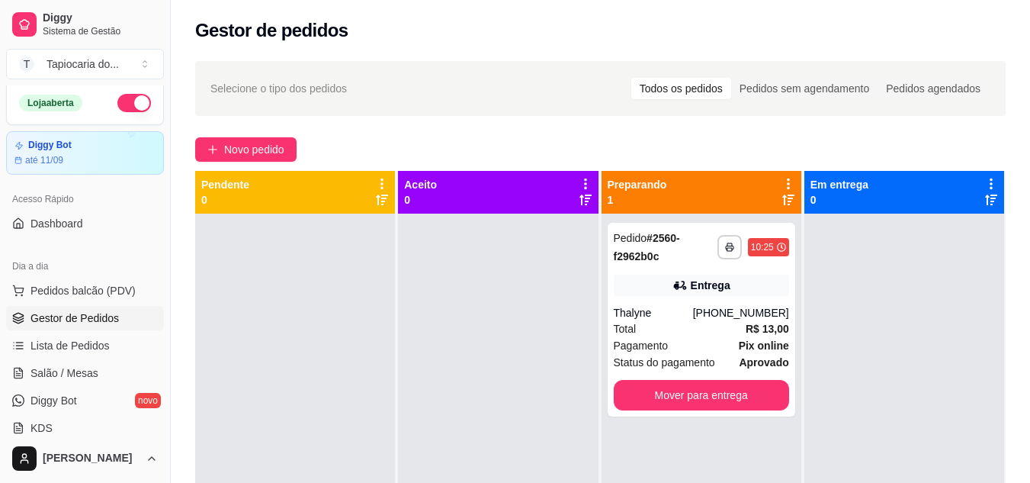
click at [118, 101] on button "button" at bounding box center [134, 103] width 34 height 18
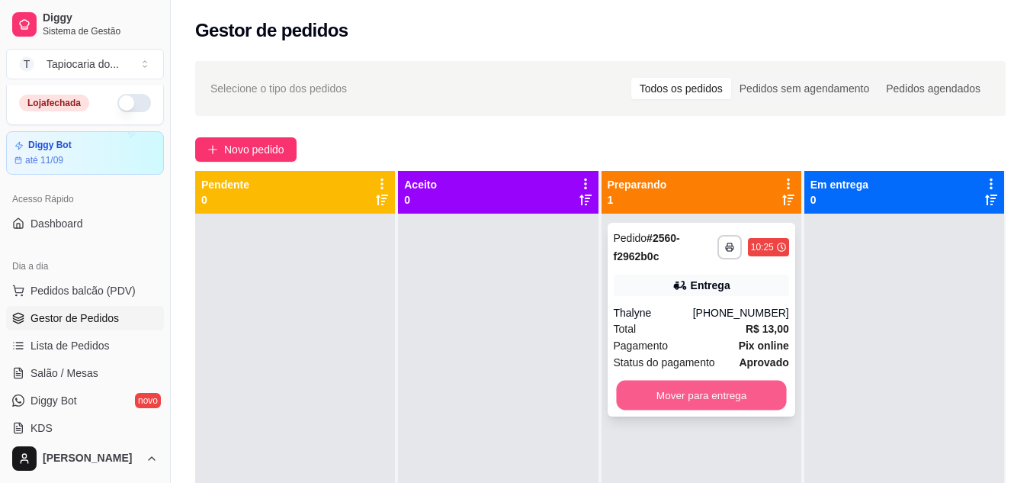
click at [681, 399] on button "Mover para entrega" at bounding box center [701, 395] width 170 height 30
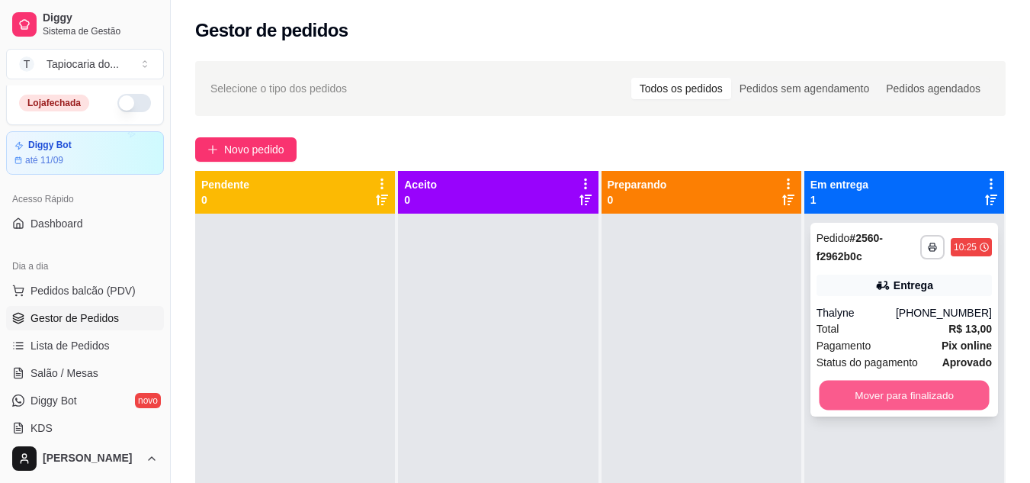
click at [835, 400] on button "Mover para finalizado" at bounding box center [904, 395] width 170 height 30
